Goal: Transaction & Acquisition: Purchase product/service

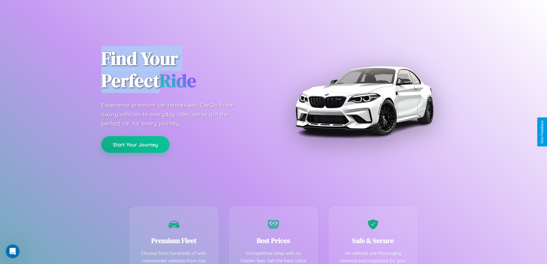
click at [135, 144] on button "Start Your Journey" at bounding box center [135, 144] width 68 height 17
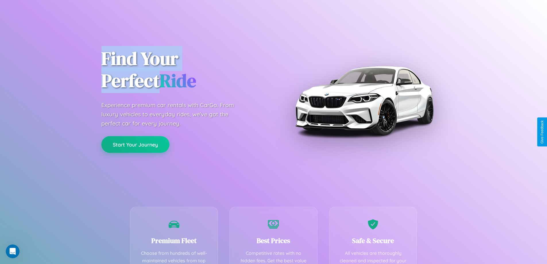
click at [135, 144] on button "Start Your Journey" at bounding box center [135, 144] width 68 height 17
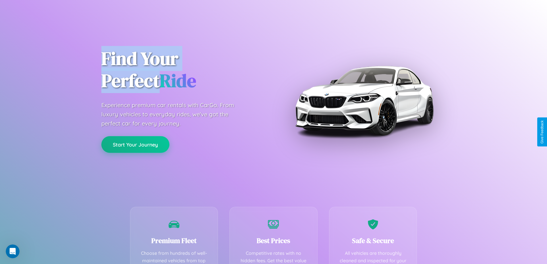
click at [135, 144] on button "Start Your Journey" at bounding box center [135, 144] width 68 height 17
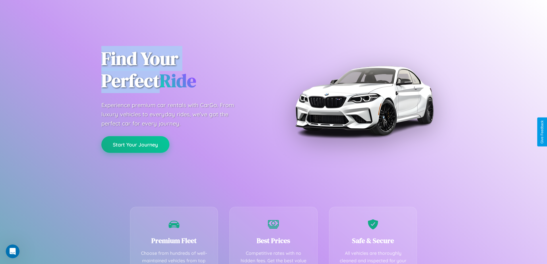
click at [135, 144] on button "Start Your Journey" at bounding box center [135, 144] width 68 height 17
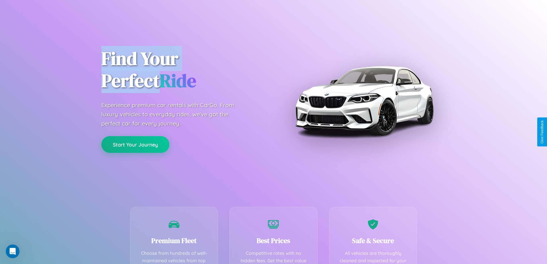
click at [135, 144] on button "Start Your Journey" at bounding box center [135, 144] width 68 height 17
